Goal: Check status: Check status

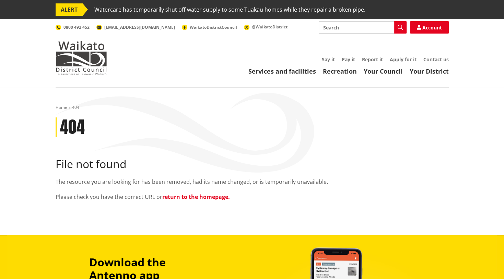
click at [196, 199] on link "return to the homepage." at bounding box center [196, 197] width 68 height 8
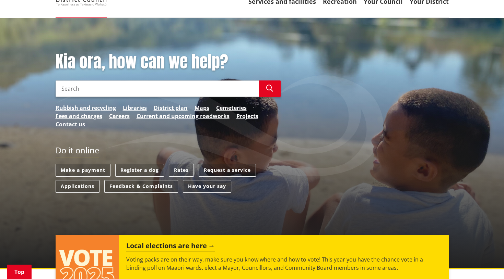
scroll to position [69, 0]
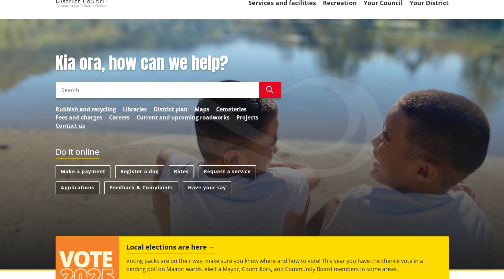
click at [85, 187] on link "Applications" at bounding box center [78, 188] width 44 height 13
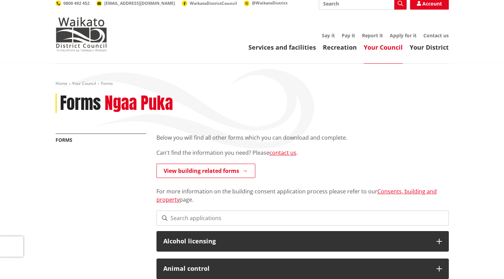
scroll to position [69, 0]
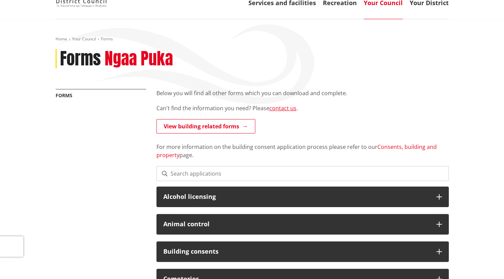
click at [404, 147] on link "Consents, building and property" at bounding box center [296, 151] width 280 height 16
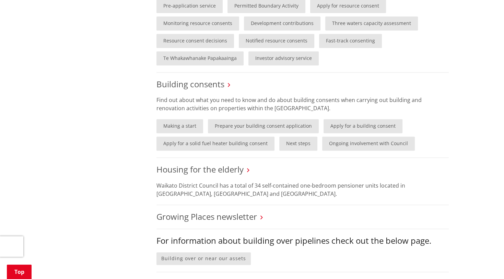
scroll to position [514, 0]
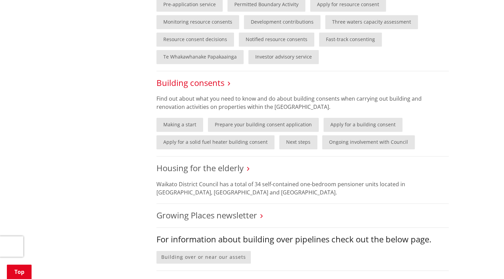
click at [193, 83] on link "Building consents" at bounding box center [190, 82] width 68 height 11
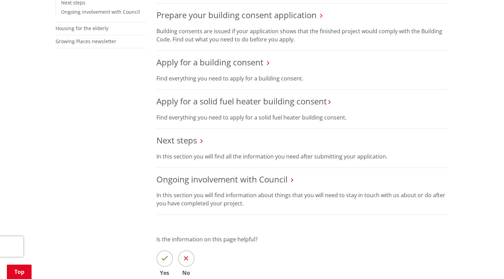
scroll to position [274, 0]
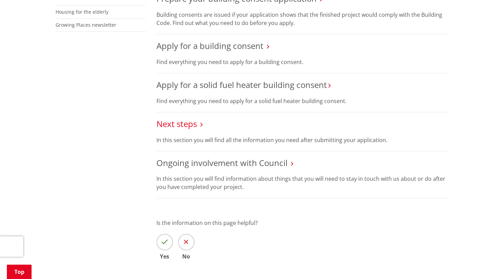
click at [171, 124] on link "Next steps" at bounding box center [176, 123] width 40 height 11
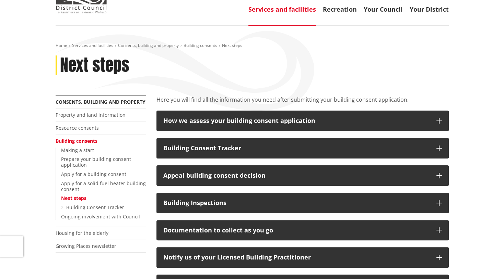
scroll to position [69, 0]
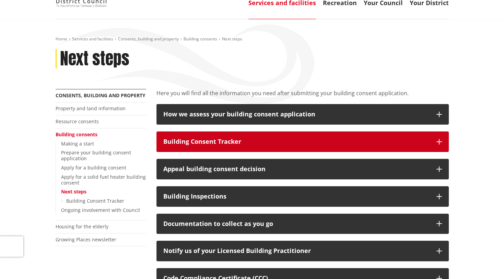
click at [202, 142] on div "Building Consent Tracker" at bounding box center [296, 142] width 266 height 7
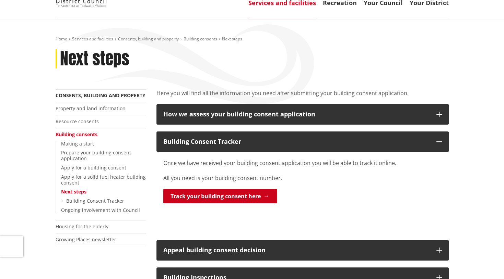
click at [233, 197] on link "Track your building consent here" at bounding box center [219, 196] width 113 height 14
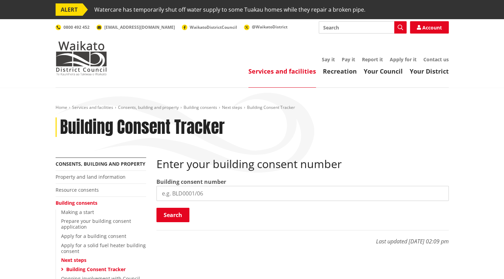
drag, startPoint x: 229, startPoint y: 0, endPoint x: 393, endPoint y: 116, distance: 200.0
click at [394, 118] on div "Home Services and facilities Consents, building and property Building consents …" at bounding box center [251, 131] width 403 height 53
click at [249, 195] on input "search" at bounding box center [302, 193] width 292 height 15
paste input "BLD0301 26"
drag, startPoint x: 186, startPoint y: 193, endPoint x: 215, endPoint y: 191, distance: 28.6
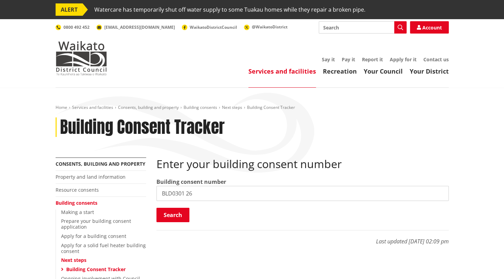
click at [187, 193] on input "BLD0301 26" at bounding box center [302, 193] width 292 height 15
type input "BLD0301/26"
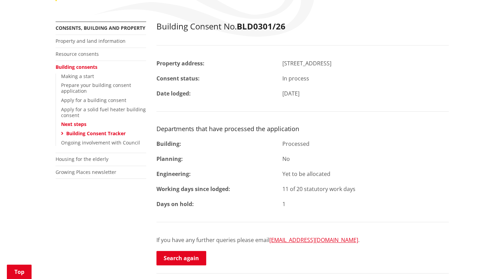
scroll to position [137, 0]
